Goal: Task Accomplishment & Management: Use online tool/utility

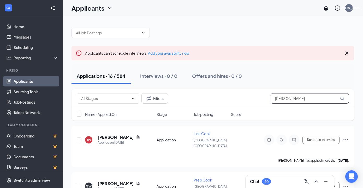
drag, startPoint x: 293, startPoint y: 100, endPoint x: 268, endPoint y: 99, distance: 24.6
click at [268, 99] on div "Filters [PERSON_NAME]" at bounding box center [213, 98] width 272 height 10
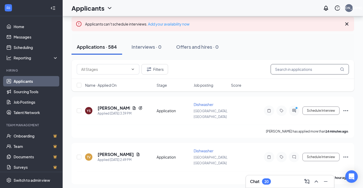
scroll to position [36, 0]
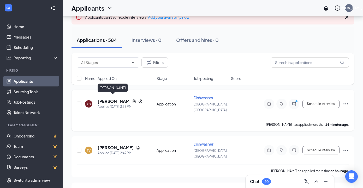
click at [110, 99] on h5 "[PERSON_NAME]" at bounding box center [114, 102] width 32 height 6
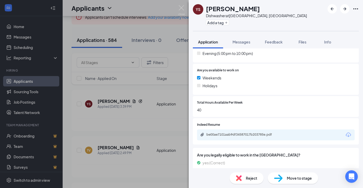
scroll to position [193, 0]
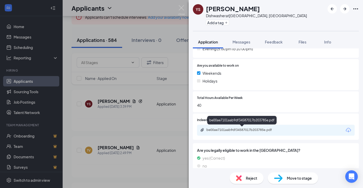
click at [240, 132] on div "be00ae7101aab9df34587017b203785e.pdf" at bounding box center [242, 130] width 73 height 4
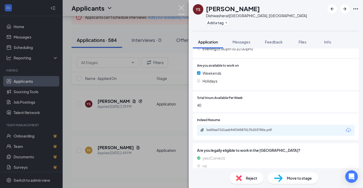
click at [182, 7] on img at bounding box center [181, 10] width 7 height 10
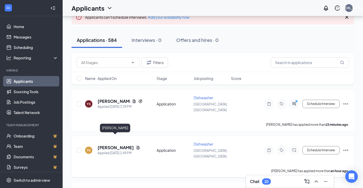
click at [122, 145] on h5 "[PERSON_NAME]" at bounding box center [116, 148] width 36 height 6
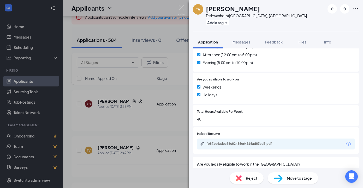
scroll to position [186, 0]
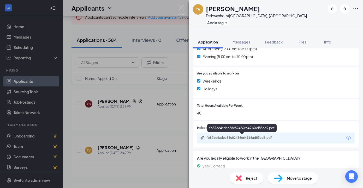
click at [232, 138] on div "fb87ae4adec88c82436e64916ad83cd9.pdf" at bounding box center [242, 138] width 73 height 4
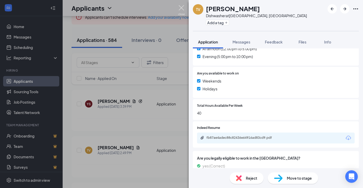
click at [183, 7] on img at bounding box center [181, 10] width 7 height 10
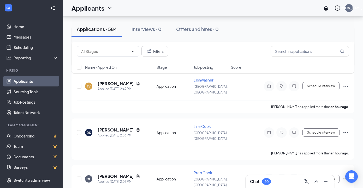
scroll to position [101, 0]
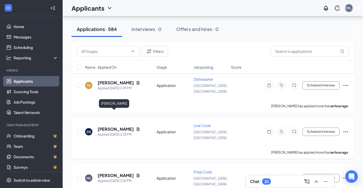
click at [121, 127] on h5 "[PERSON_NAME]" at bounding box center [116, 130] width 36 height 6
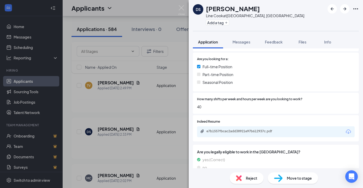
scroll to position [106, 0]
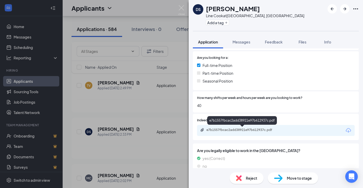
click at [254, 133] on div "e7b1557fbcac2add38921e97b612937c.pdf" at bounding box center [242, 130] width 85 height 5
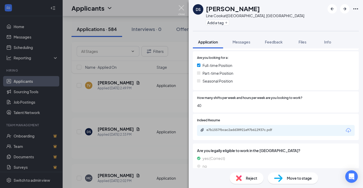
click at [182, 8] on img at bounding box center [181, 10] width 7 height 10
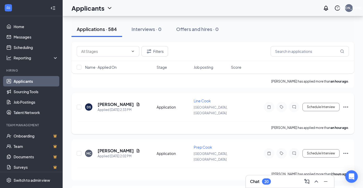
scroll to position [141, 0]
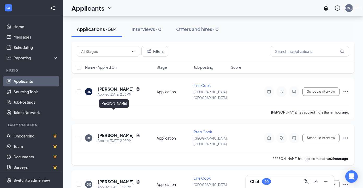
click at [116, 133] on h5 "[PERSON_NAME]" at bounding box center [116, 136] width 36 height 6
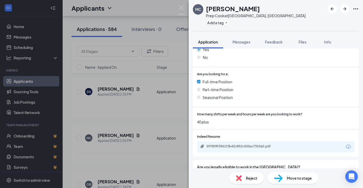
scroll to position [113, 0]
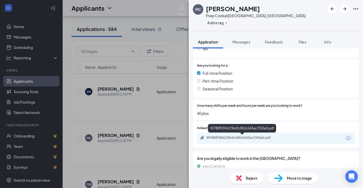
click at [232, 140] on div "597809f3961f3b42c852c543ac7353a0.pdf" at bounding box center [242, 138] width 73 height 4
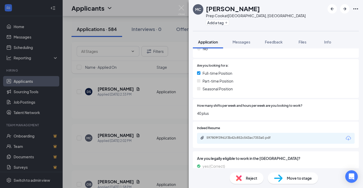
click at [182, 8] on img at bounding box center [181, 10] width 7 height 10
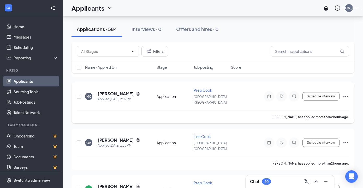
scroll to position [184, 0]
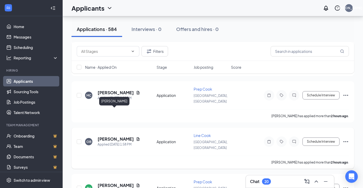
click at [119, 137] on h5 "[PERSON_NAME]" at bounding box center [116, 140] width 36 height 6
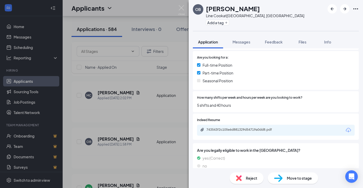
scroll to position [129, 0]
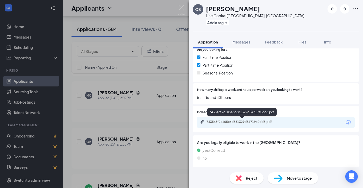
click at [246, 123] on div "743543f2c105e6d881329d54719a0dd8.pdf" at bounding box center [242, 122] width 73 height 4
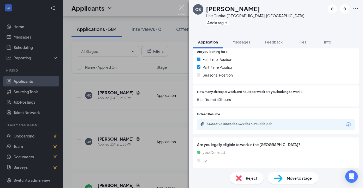
click at [183, 7] on img at bounding box center [181, 10] width 7 height 10
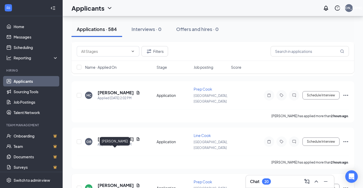
click at [116, 183] on h5 "[PERSON_NAME]" at bounding box center [116, 186] width 36 height 6
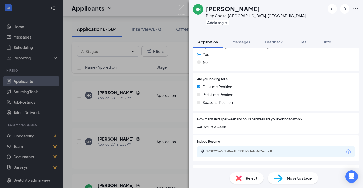
scroll to position [101, 0]
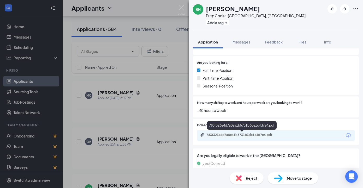
click at [215, 135] on div "783f323e4d7a0ea1b5731b3de1c4d7e4.pdf" at bounding box center [242, 135] width 73 height 4
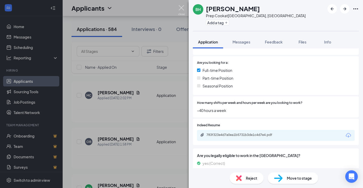
click at [181, 7] on img at bounding box center [181, 10] width 7 height 10
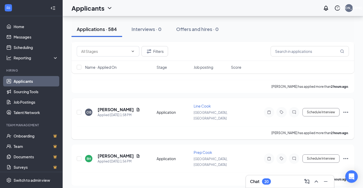
scroll to position [215, 0]
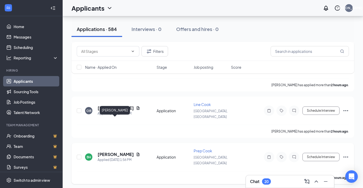
click at [125, 152] on h5 "[PERSON_NAME]" at bounding box center [116, 155] width 36 height 6
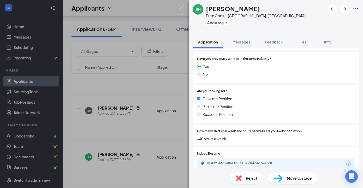
scroll to position [114, 0]
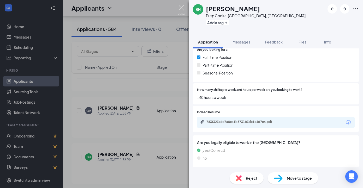
click at [183, 8] on img at bounding box center [181, 10] width 7 height 10
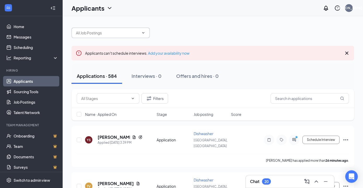
click at [126, 32] on input "text" at bounding box center [107, 33] width 63 height 6
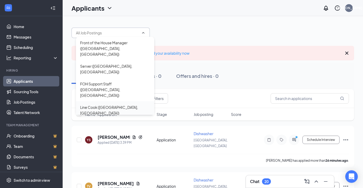
click at [109, 102] on div "Line Cook ([GEOGRAPHIC_DATA], [GEOGRAPHIC_DATA])" at bounding box center [115, 111] width 78 height 18
type input "Line Cook ([GEOGRAPHIC_DATA], [GEOGRAPHIC_DATA])"
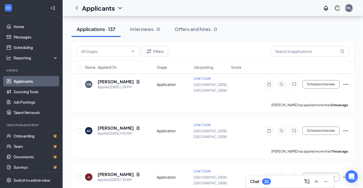
scroll to position [121, 0]
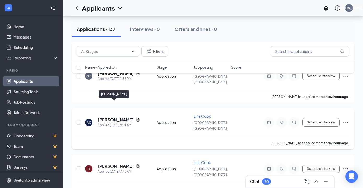
click at [116, 117] on h5 "[PERSON_NAME]" at bounding box center [116, 120] width 36 height 6
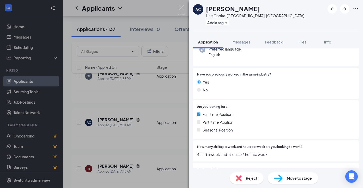
scroll to position [95, 0]
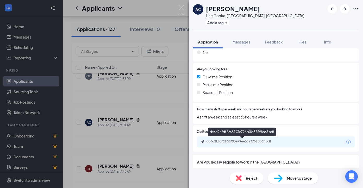
click at [256, 141] on div "dc6d2bfdf2268793e796e08a37598b6f.pdf" at bounding box center [242, 142] width 73 height 4
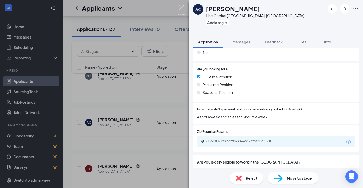
click at [183, 6] on img at bounding box center [181, 10] width 7 height 10
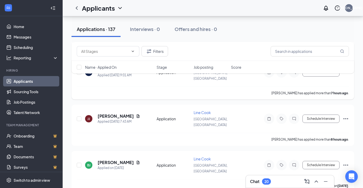
scroll to position [171, 0]
click at [110, 113] on h5 "[PERSON_NAME]" at bounding box center [116, 116] width 36 height 6
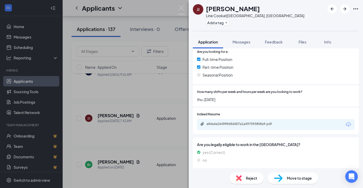
scroll to position [112, 0]
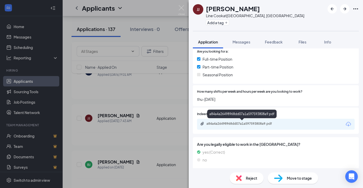
click at [261, 124] on div "a84a4a26498968dd07a1a597593808a9.pdf" at bounding box center [242, 124] width 73 height 4
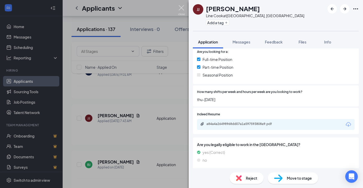
click at [181, 9] on img at bounding box center [181, 10] width 7 height 10
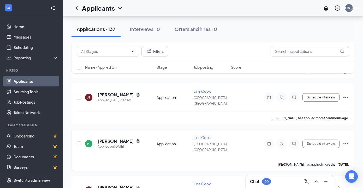
scroll to position [204, 0]
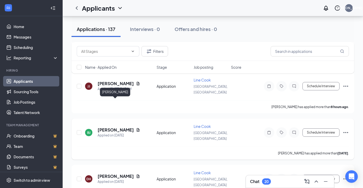
click at [122, 127] on h5 "[PERSON_NAME]" at bounding box center [116, 130] width 36 height 6
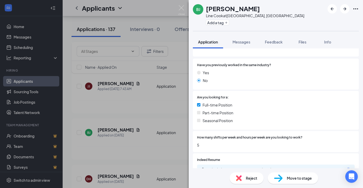
scroll to position [112, 0]
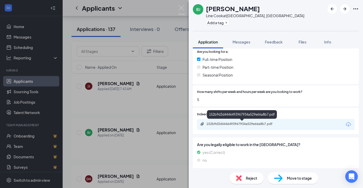
click at [214, 124] on div "152b9d3d4446493967934a529e66a8b7.pdf" at bounding box center [242, 124] width 73 height 4
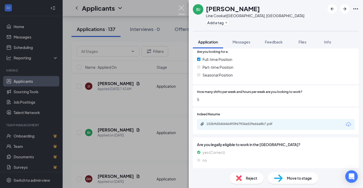
click at [181, 7] on img at bounding box center [181, 10] width 7 height 10
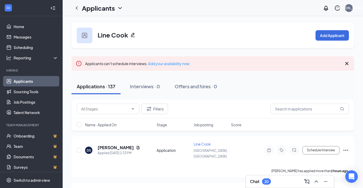
click at [33, 81] on link "Applicants" at bounding box center [36, 81] width 45 height 10
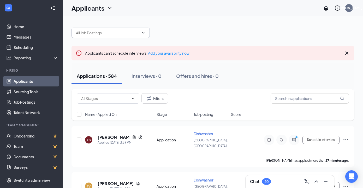
click at [122, 34] on input "text" at bounding box center [107, 33] width 63 height 6
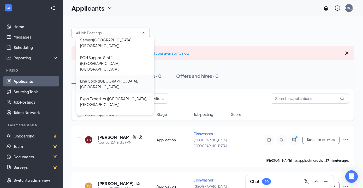
scroll to position [29, 0]
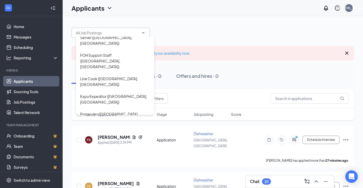
click at [114, 129] on div "Dishwasher ([GEOGRAPHIC_DATA], [GEOGRAPHIC_DATA])" at bounding box center [115, 134] width 70 height 11
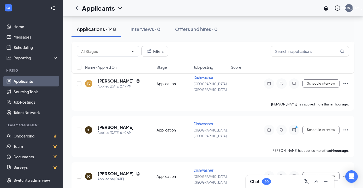
scroll to position [118, 0]
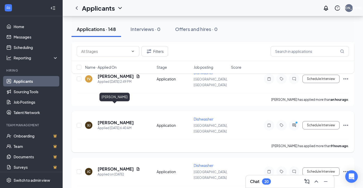
click at [121, 120] on h5 "[PERSON_NAME]" at bounding box center [116, 123] width 36 height 6
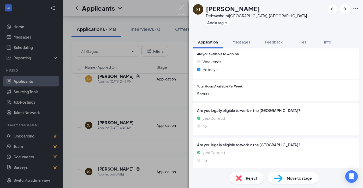
scroll to position [193, 0]
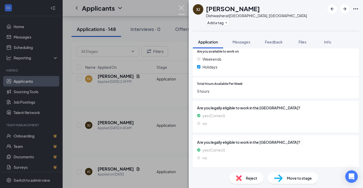
click at [181, 9] on img at bounding box center [181, 10] width 7 height 10
